Goal: Information Seeking & Learning: Understand process/instructions

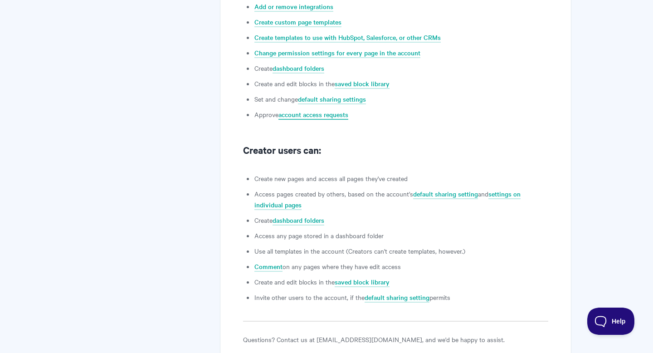
scroll to position [579, 0]
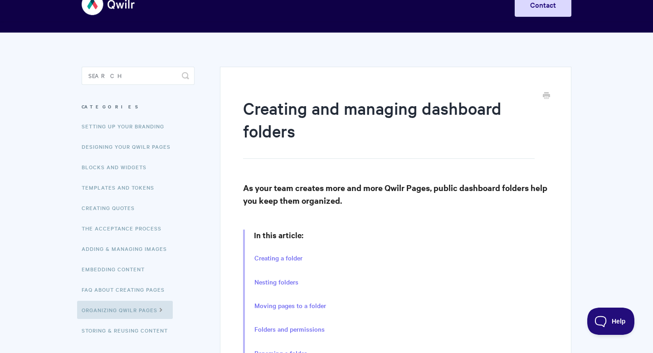
scroll to position [78, 0]
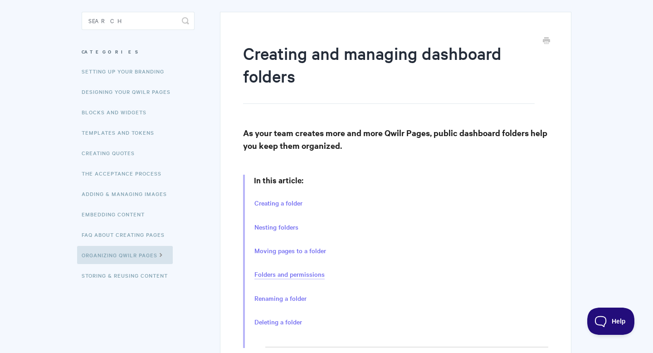
click at [300, 275] on link "Folders and permissions" at bounding box center [289, 274] width 70 height 10
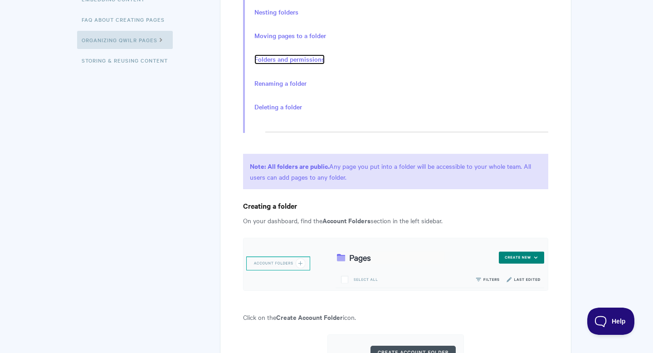
scroll to position [217, 0]
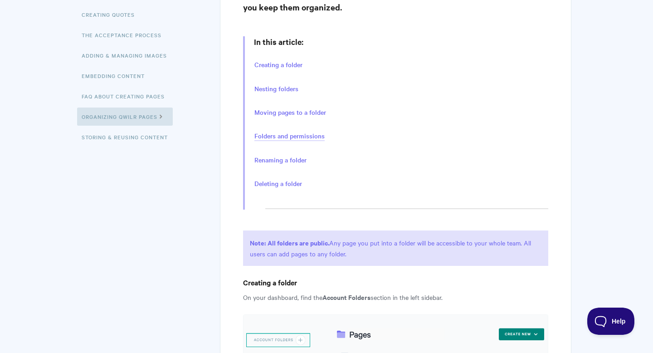
click at [287, 138] on link "Folders and permissions" at bounding box center [289, 136] width 70 height 10
click at [287, 137] on link "Folders and permissions" at bounding box center [289, 136] width 70 height 10
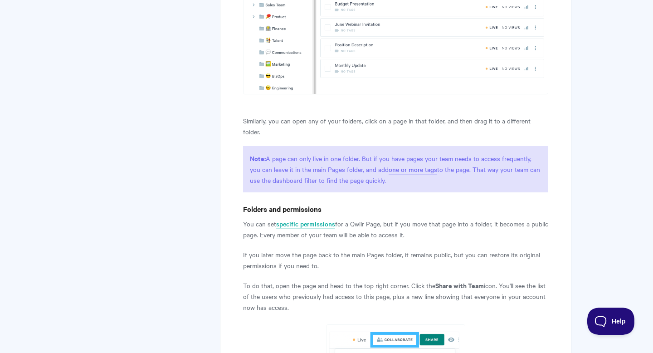
scroll to position [1618, 0]
click at [319, 220] on link "specific permissions" at bounding box center [305, 225] width 59 height 10
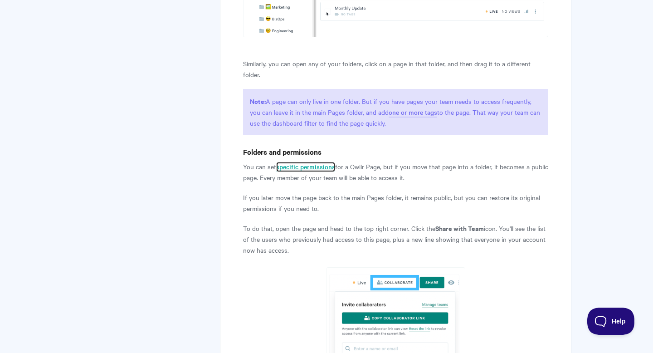
scroll to position [1697, 0]
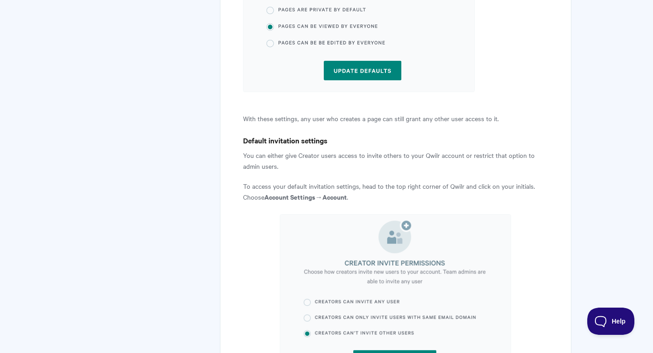
scroll to position [939, 0]
